Goal: Share content: Share content

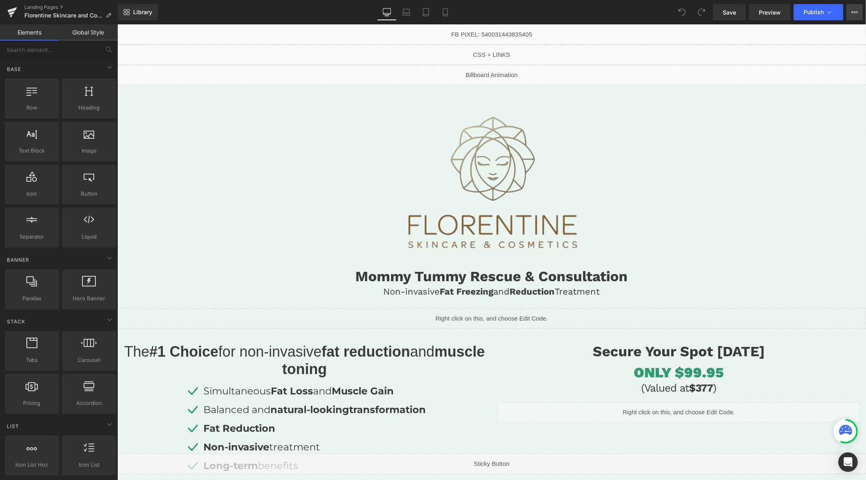
click at [853, 14] on icon at bounding box center [855, 12] width 6 height 6
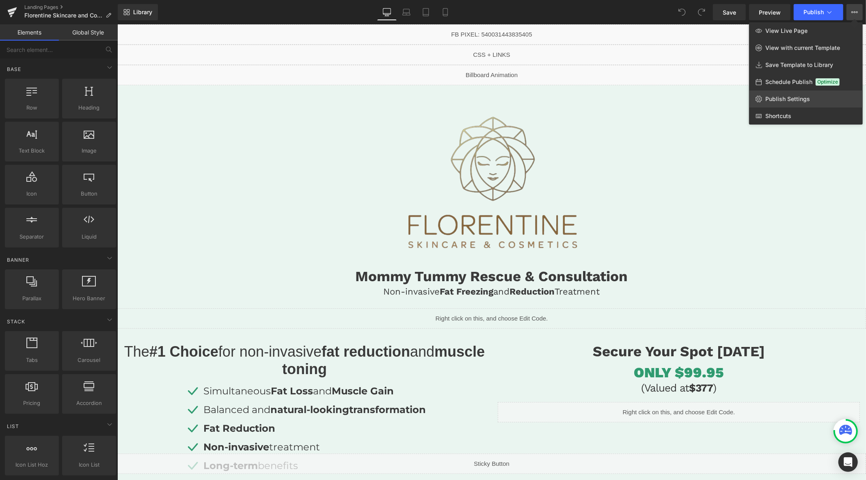
click at [786, 99] on span "Publish Settings" at bounding box center [788, 98] width 45 height 7
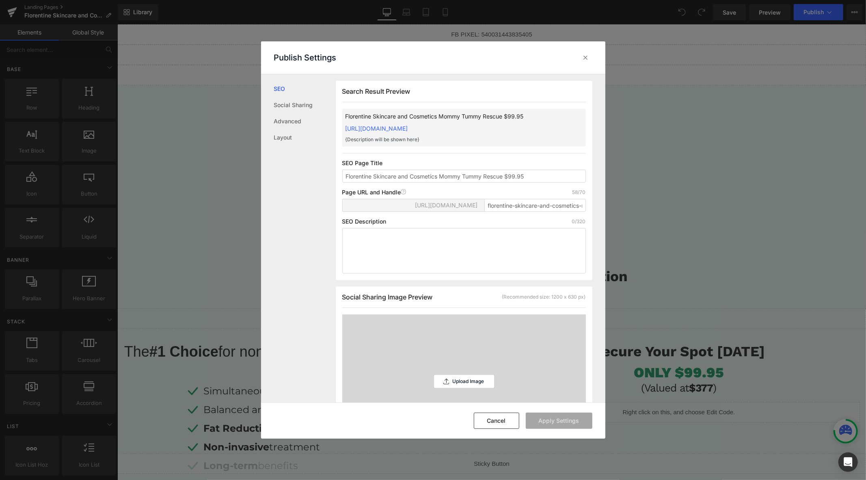
scroll to position [0, 0]
click at [497, 424] on button "Cancel" at bounding box center [496, 421] width 45 height 16
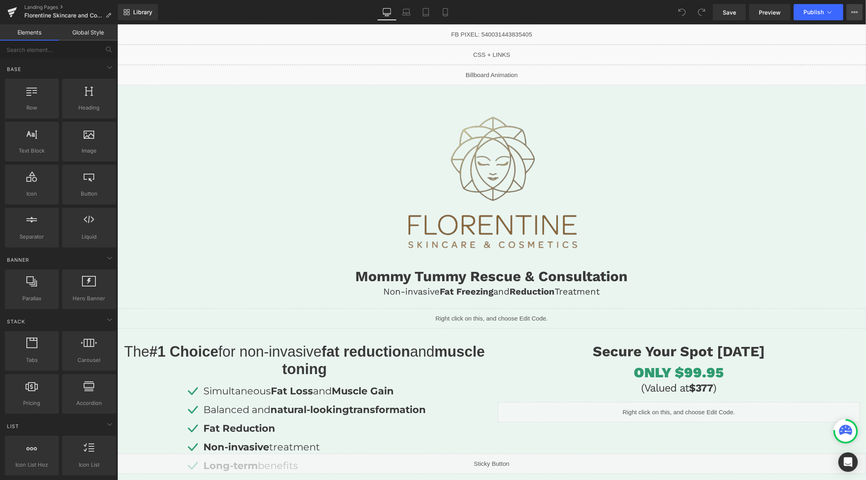
click at [856, 15] on icon at bounding box center [855, 12] width 6 height 6
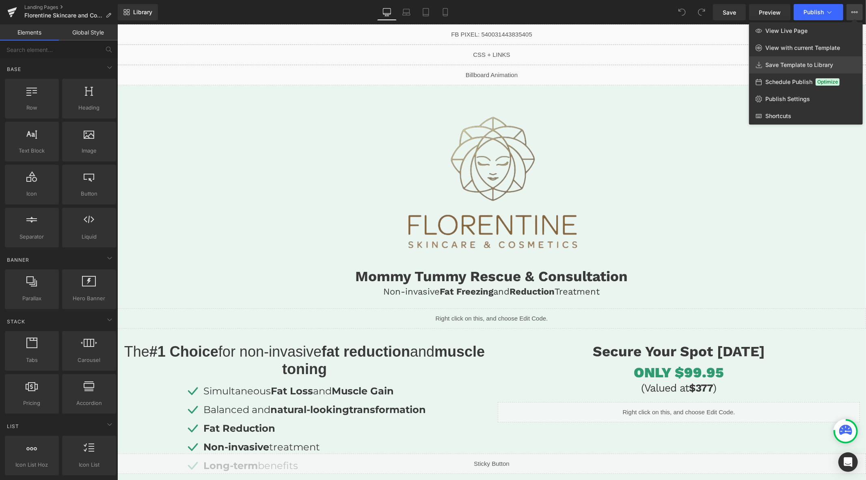
drag, startPoint x: 797, startPoint y: 63, endPoint x: 630, endPoint y: 54, distance: 166.8
click at [797, 63] on span "Save Template to Library" at bounding box center [800, 64] width 68 height 7
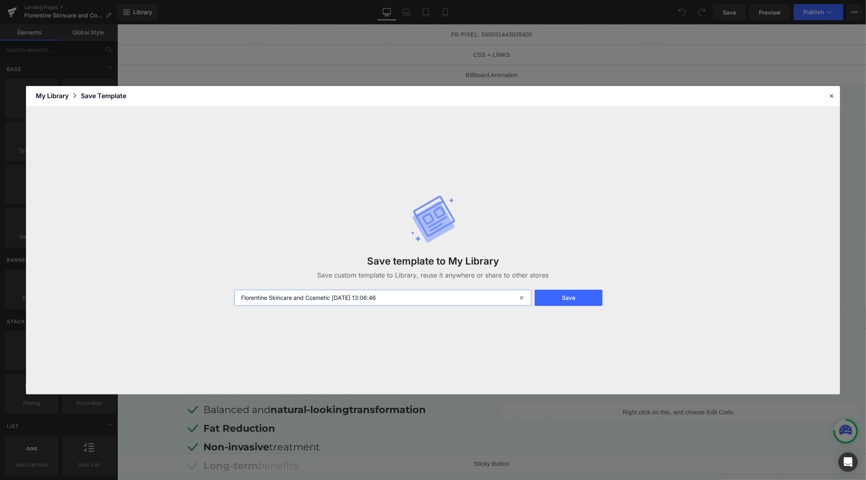
click at [432, 305] on input "Florentine Skincare and Cosmetic [DATE] 13:06:46" at bounding box center [382, 298] width 297 height 16
type input "Mommy Tummy Template"
click at [555, 294] on button "Save" at bounding box center [569, 298] width 68 height 16
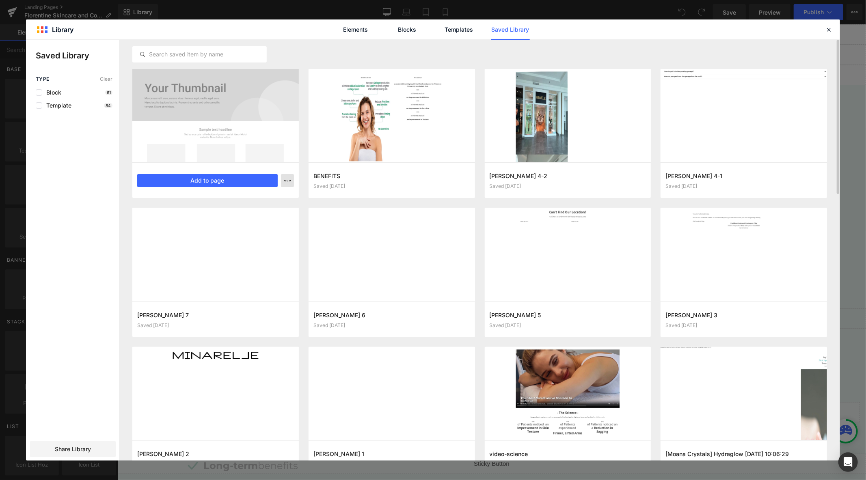
click at [287, 184] on button "button" at bounding box center [287, 180] width 13 height 13
click at [90, 187] on div at bounding box center [433, 250] width 814 height 421
click at [84, 451] on span "Share Library" at bounding box center [73, 450] width 36 height 8
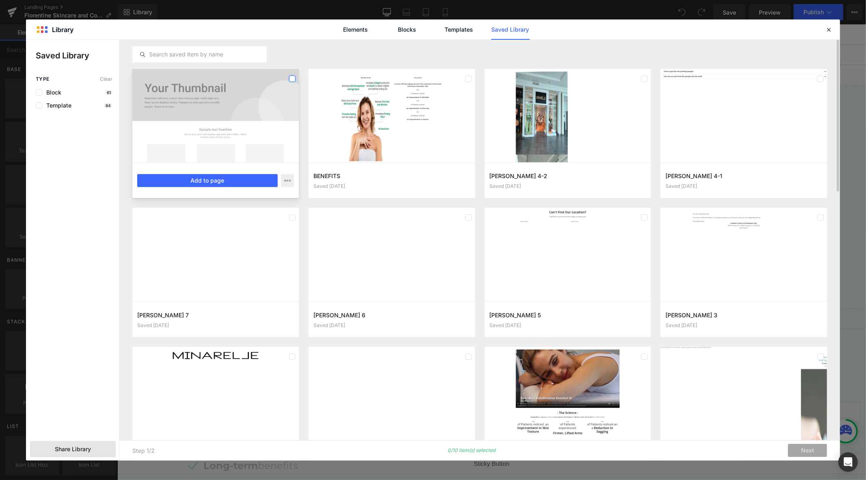
click at [291, 77] on label at bounding box center [292, 79] width 6 height 6
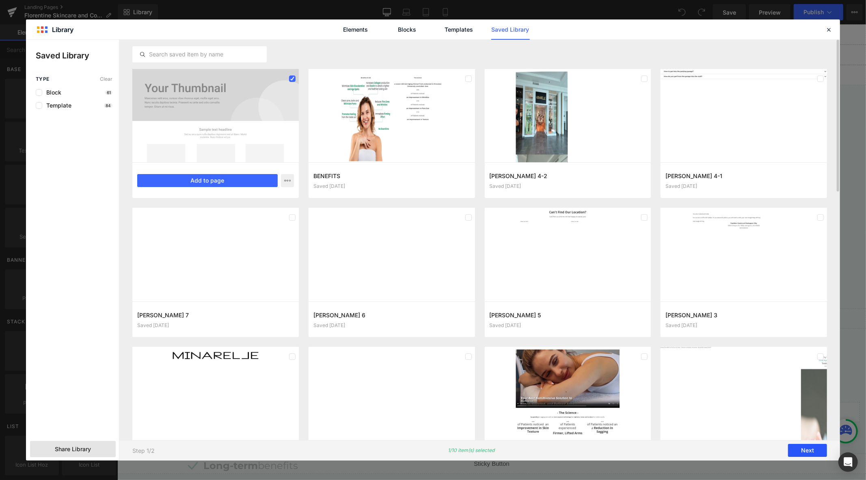
click at [810, 448] on button "Next" at bounding box center [807, 451] width 39 height 13
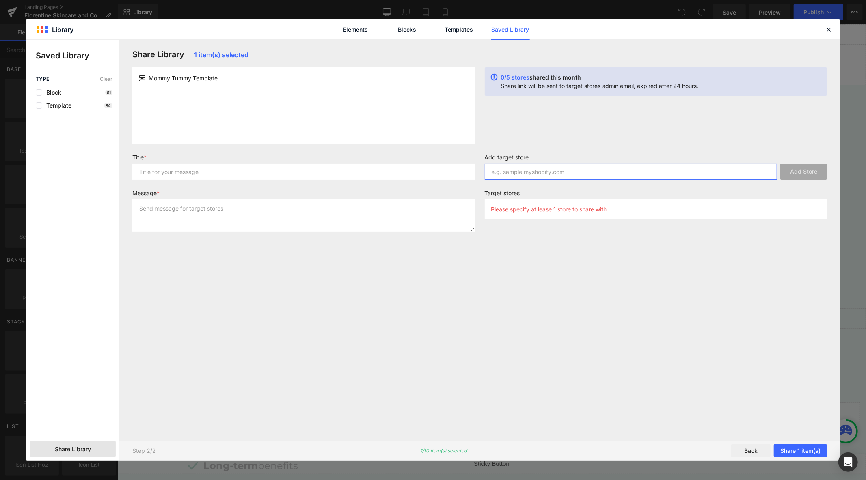
click at [526, 169] on input "text" at bounding box center [631, 172] width 293 height 16
paste input "[URL][DOMAIN_NAME]"
type input "[URL][DOMAIN_NAME]"
click at [809, 175] on button "Add Store" at bounding box center [804, 172] width 47 height 16
click at [284, 175] on input "text" at bounding box center [303, 172] width 343 height 16
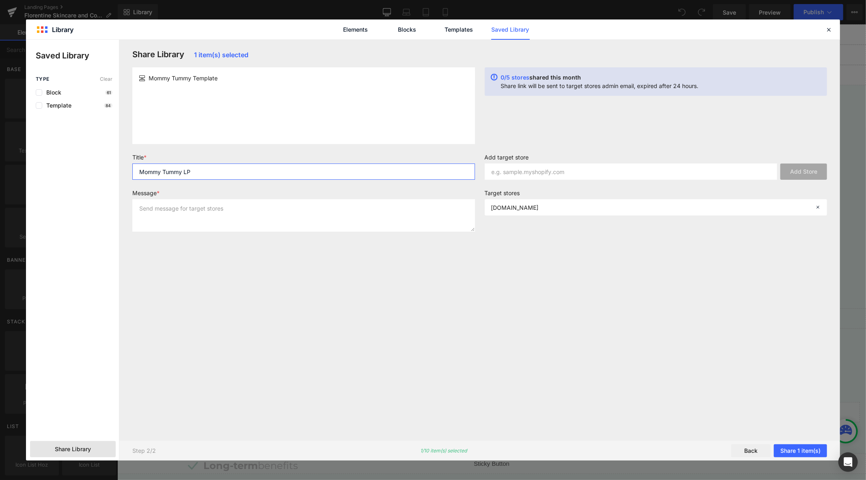
type input "Mommy Tummy LP"
click at [269, 214] on textarea at bounding box center [303, 215] width 343 height 32
type textarea "Mommy Tummy Template"
click at [803, 454] on button "Share 1 item(s)" at bounding box center [800, 451] width 53 height 13
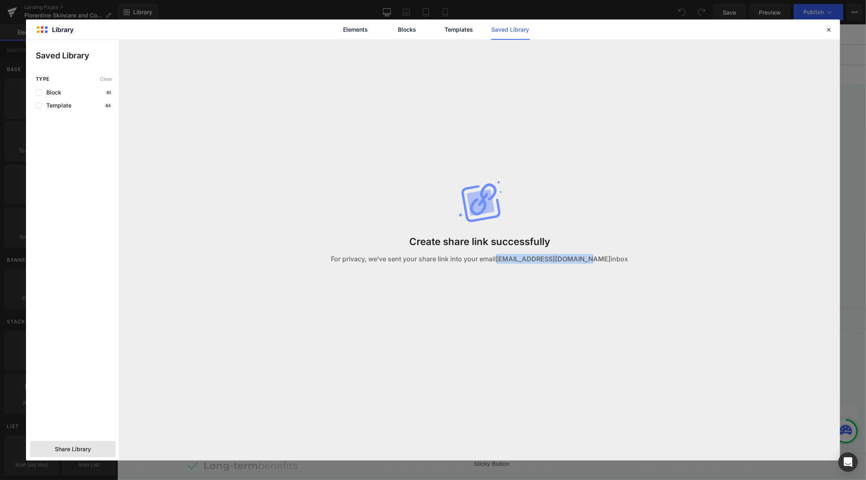
drag, startPoint x: 599, startPoint y: 260, endPoint x: 511, endPoint y: 262, distance: 87.7
click at [511, 262] on strong "[EMAIL_ADDRESS][DOMAIN_NAME]" at bounding box center [553, 259] width 115 height 8
copy strong "[EMAIL_ADDRESS][DOMAIN_NAME]"
